Goal: Information Seeking & Learning: Learn about a topic

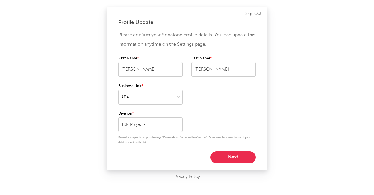
click at [227, 160] on button "Next" at bounding box center [232, 157] width 45 height 12
select select "anr_research"
select select "director_vp"
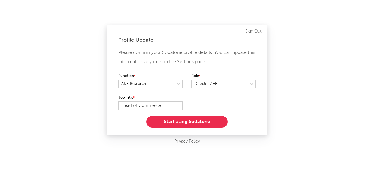
click at [194, 125] on button "Start using Sodatone" at bounding box center [186, 122] width 81 height 12
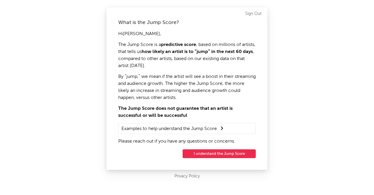
click at [209, 153] on button "I understand the Jump Score" at bounding box center [218, 153] width 73 height 9
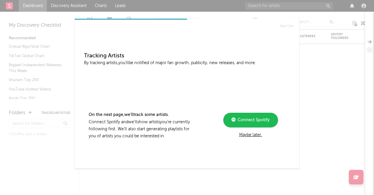
click at [257, 134] on div "Maybe later." at bounding box center [250, 134] width 79 height 7
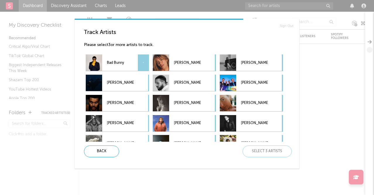
click at [118, 65] on p "Bad Bunny" at bounding box center [120, 62] width 27 height 13
click at [238, 85] on div "[PERSON_NAME] -" at bounding box center [243, 83] width 48 height 16
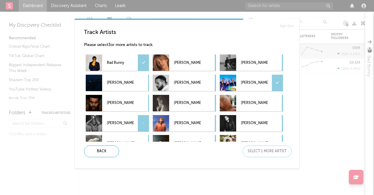
click at [129, 119] on p "[PERSON_NAME]" at bounding box center [120, 123] width 27 height 13
click at [250, 151] on div "Next" at bounding box center [266, 151] width 49 height 12
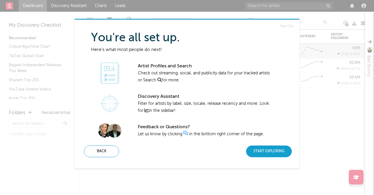
click at [265, 153] on div "Start Exploring" at bounding box center [269, 151] width 46 height 12
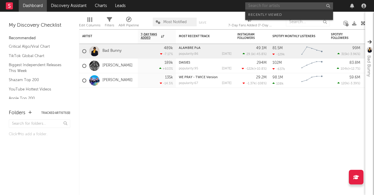
click at [270, 7] on input "text" at bounding box center [289, 5] width 88 height 7
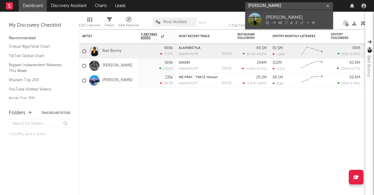
type input "[PERSON_NAME]"
click at [258, 20] on div at bounding box center [254, 19] width 13 height 13
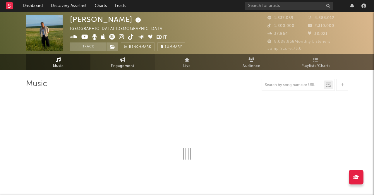
select select "6m"
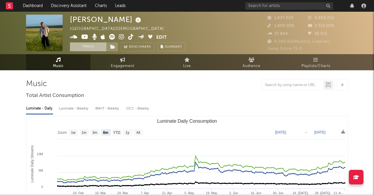
click at [94, 43] on button "Track" at bounding box center [88, 46] width 37 height 9
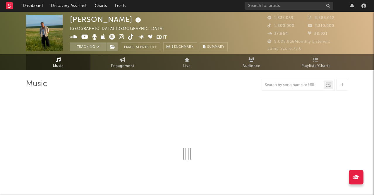
select select "6m"
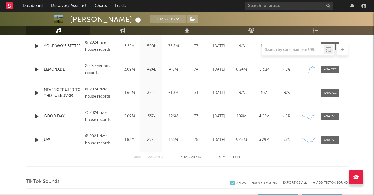
scroll to position [260, 0]
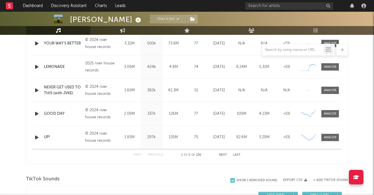
click at [221, 155] on button "Next" at bounding box center [223, 154] width 8 height 3
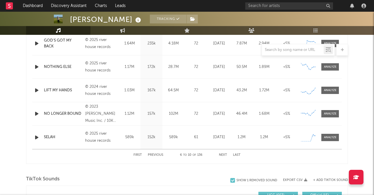
scroll to position [256, 0]
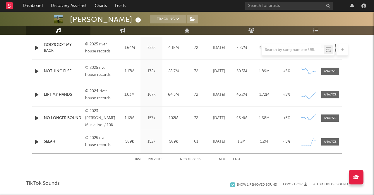
click at [37, 141] on icon "button" at bounding box center [37, 141] width 6 height 7
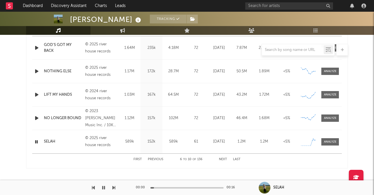
click at [39, 140] on div at bounding box center [37, 141] width 7 height 7
click at [38, 141] on icon "button" at bounding box center [37, 141] width 6 height 7
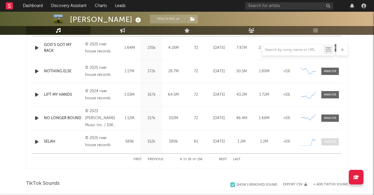
click at [333, 141] on div at bounding box center [330, 141] width 13 height 4
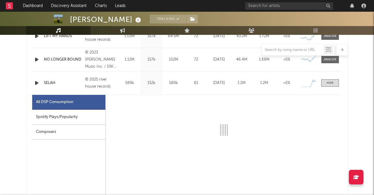
scroll to position [322, 0]
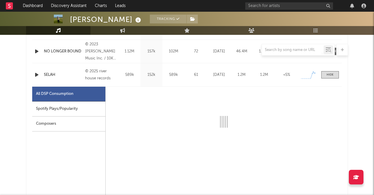
select select "1w"
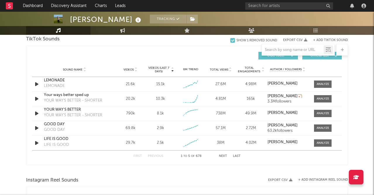
scroll to position [682, 0]
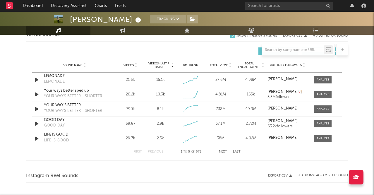
click at [222, 151] on button "Next" at bounding box center [223, 151] width 8 height 3
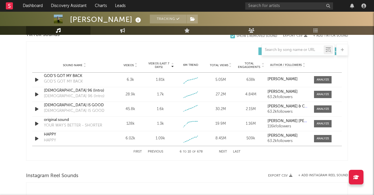
click at [222, 151] on button "Next" at bounding box center [223, 151] width 8 height 3
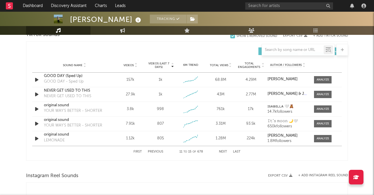
click at [222, 151] on button "Next" at bounding box center [223, 151] width 8 height 3
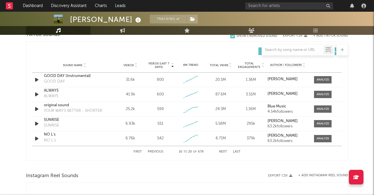
click at [222, 151] on button "Next" at bounding box center [223, 151] width 8 height 3
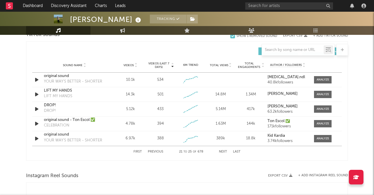
click at [222, 151] on button "Next" at bounding box center [223, 151] width 8 height 3
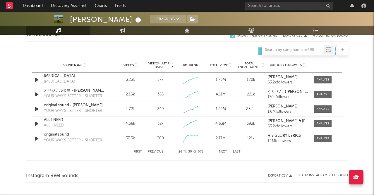
click at [222, 151] on button "Next" at bounding box center [223, 151] width 8 height 3
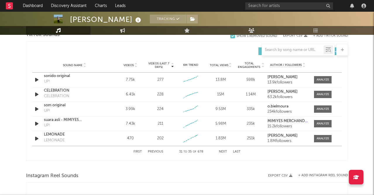
click at [222, 151] on button "Next" at bounding box center [223, 151] width 8 height 3
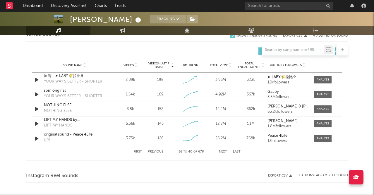
click at [222, 151] on button "Next" at bounding box center [223, 151] width 8 height 3
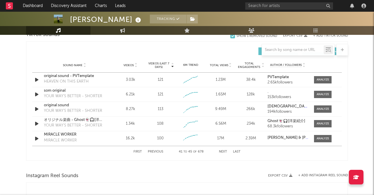
click at [222, 151] on button "Next" at bounding box center [223, 151] width 8 height 3
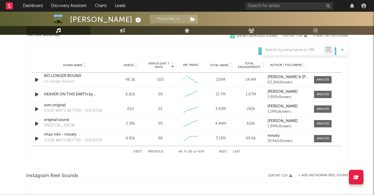
click at [222, 151] on button "Next" at bounding box center [223, 151] width 8 height 3
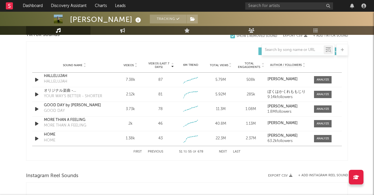
click at [222, 151] on button "Next" at bounding box center [223, 151] width 8 height 3
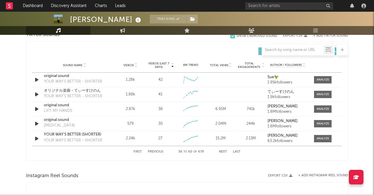
click at [222, 152] on button "Next" at bounding box center [223, 151] width 8 height 3
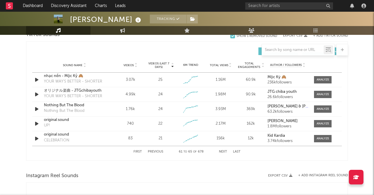
click at [222, 152] on button "Next" at bounding box center [223, 151] width 8 height 3
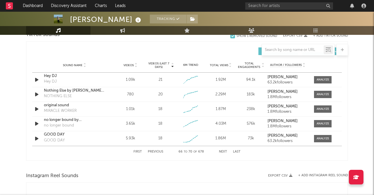
click at [222, 152] on button "Next" at bounding box center [223, 151] width 8 height 3
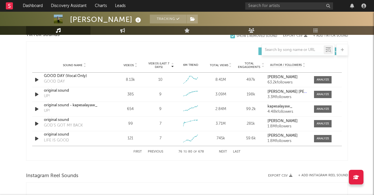
click at [221, 152] on button "Next" at bounding box center [223, 151] width 8 height 3
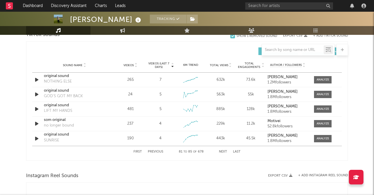
click at [221, 152] on button "Next" at bounding box center [223, 151] width 8 height 3
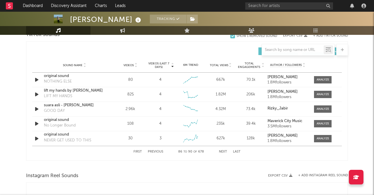
click at [221, 152] on button "Next" at bounding box center [223, 151] width 8 height 3
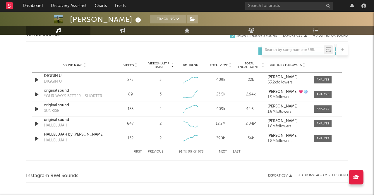
click at [221, 152] on button "Next" at bounding box center [223, 151] width 8 height 3
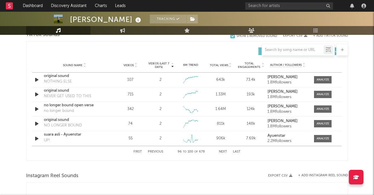
click at [221, 151] on button "Next" at bounding box center [223, 151] width 8 height 3
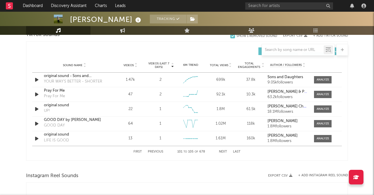
click at [221, 151] on button "Next" at bounding box center [223, 151] width 8 height 3
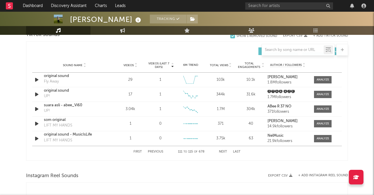
click at [221, 151] on button "Next" at bounding box center [223, 151] width 8 height 3
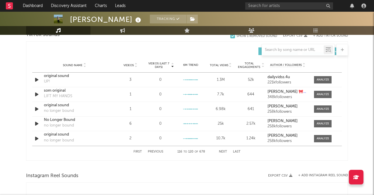
click at [221, 151] on button "Next" at bounding box center [223, 151] width 8 height 3
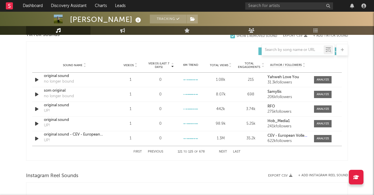
click at [221, 151] on button "Next" at bounding box center [223, 151] width 8 height 3
